Goal: Find specific page/section: Find specific page/section

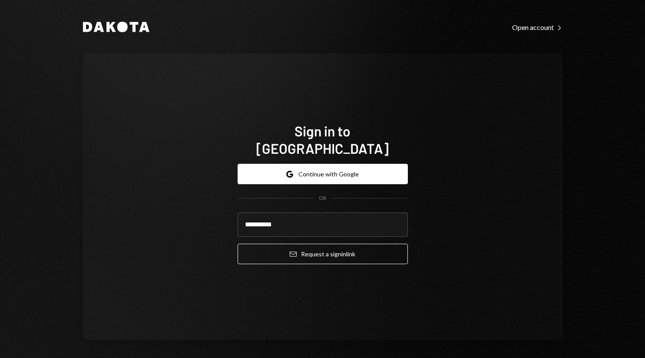
type input "**********"
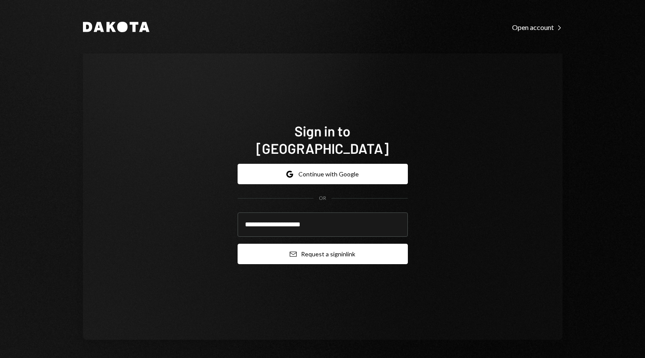
click at [310, 247] on button "Email Request a sign in link" at bounding box center [322, 254] width 170 height 20
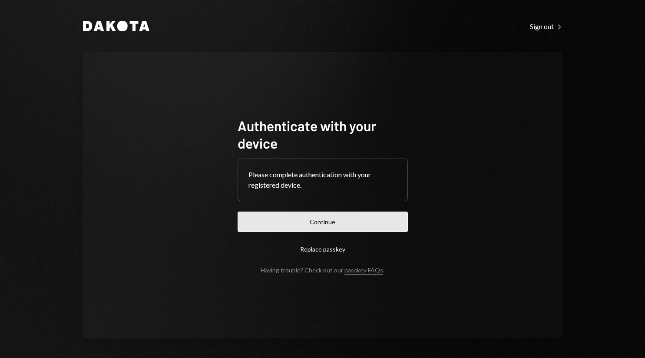
click at [300, 214] on button "Continue" at bounding box center [322, 221] width 170 height 20
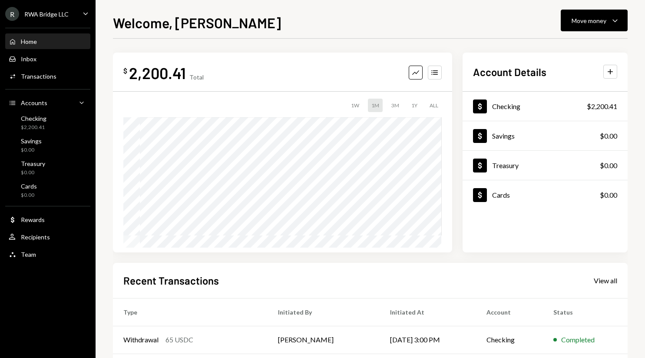
click at [61, 20] on div "R RWA Bridge LLC" at bounding box center [36, 14] width 63 height 14
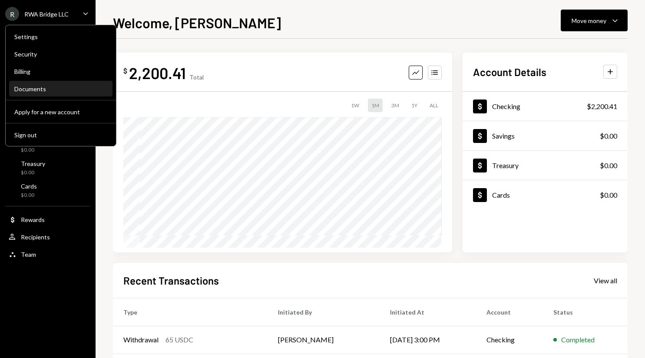
click at [48, 88] on div "Documents" at bounding box center [60, 88] width 93 height 7
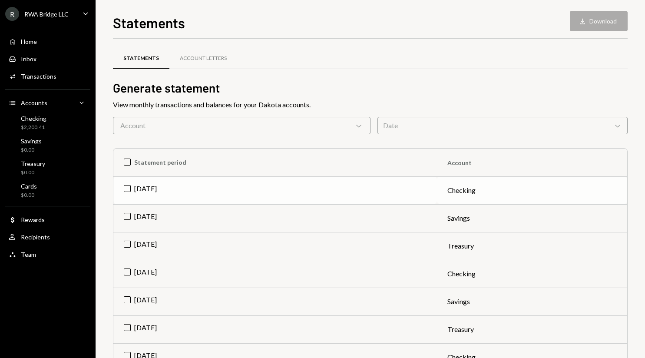
click at [161, 185] on td "[DATE]" at bounding box center [274, 190] width 323 height 28
click at [161, 185] on td "Check [DATE]" at bounding box center [274, 190] width 323 height 28
click at [204, 128] on div "Account Chevron Down" at bounding box center [241, 125] width 257 height 17
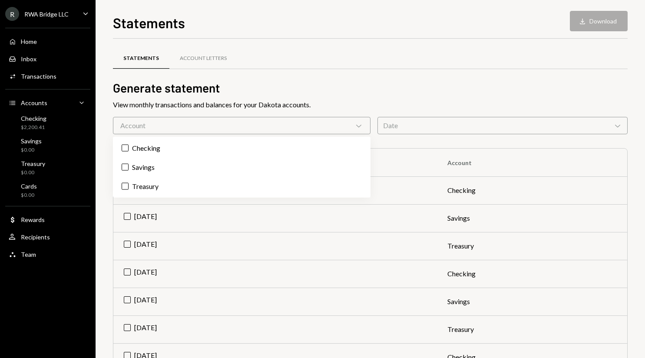
click at [204, 128] on div "Account Chevron Down" at bounding box center [241, 125] width 257 height 17
